Goal: Find specific page/section: Find specific page/section

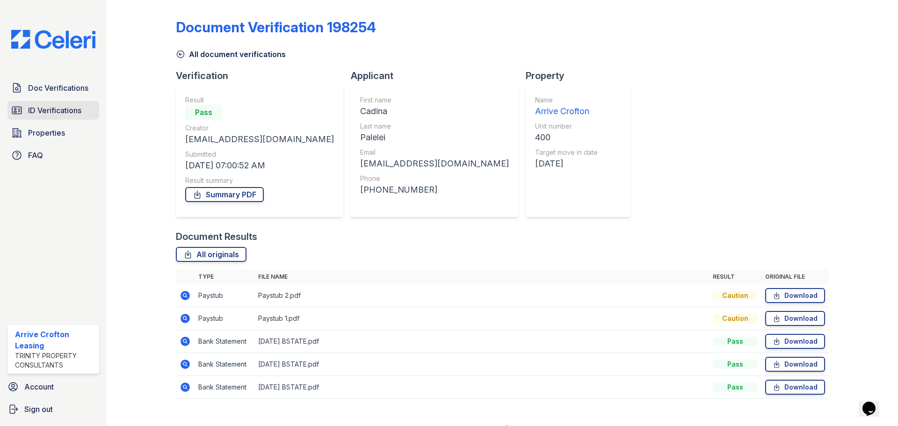
click at [27, 109] on link "ID Verifications" at bounding box center [53, 110] width 92 height 19
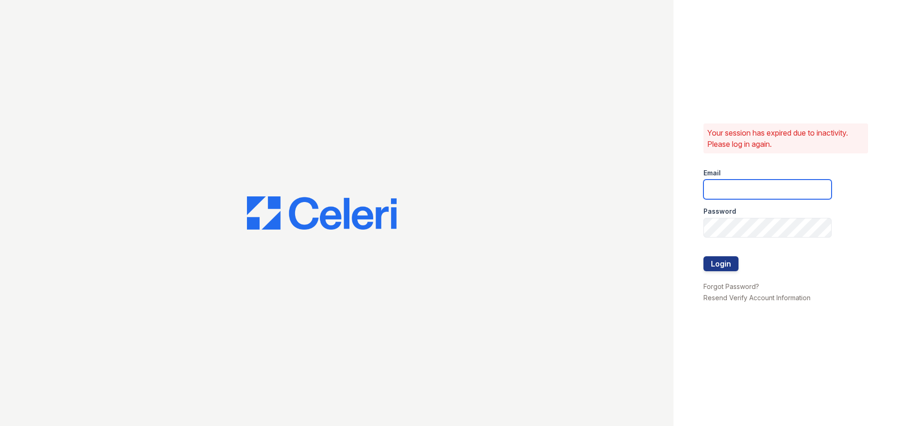
type input "[EMAIL_ADDRESS][DOMAIN_NAME]"
click at [723, 268] on button "Login" at bounding box center [721, 263] width 35 height 15
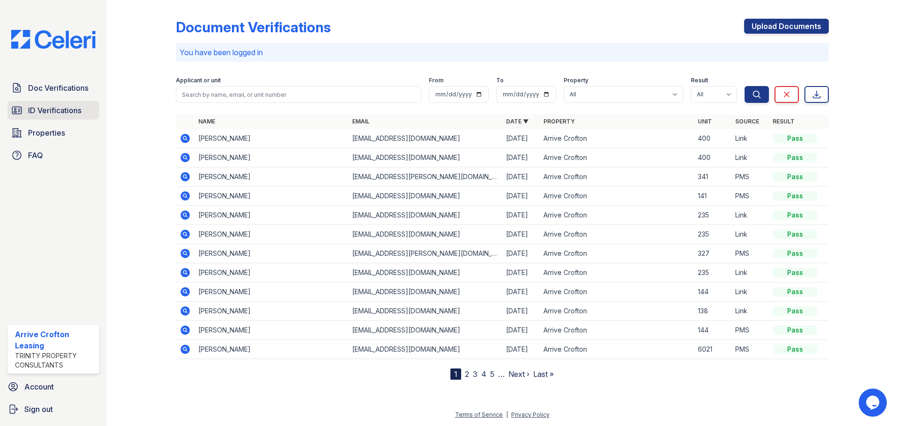
click at [52, 110] on span "ID Verifications" at bounding box center [54, 110] width 53 height 11
